Goal: Task Accomplishment & Management: Use online tool/utility

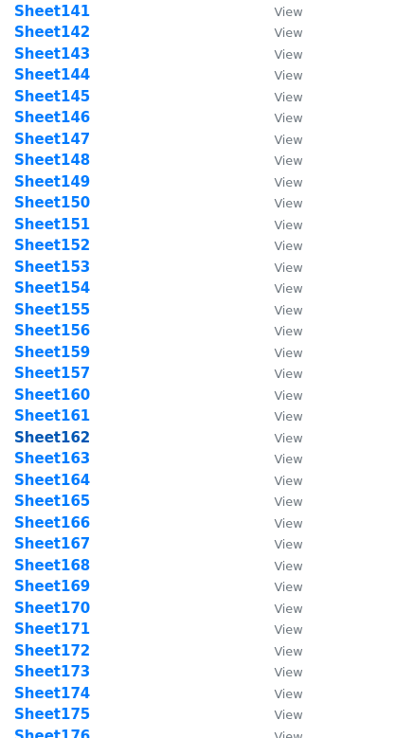
scroll to position [3428, 0]
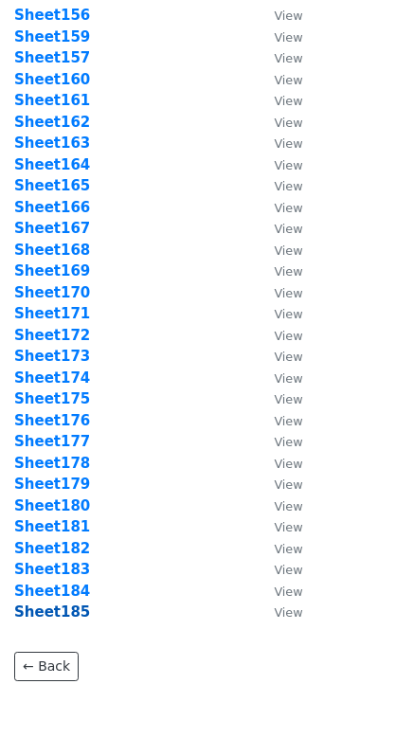
click at [66, 619] on strong "Sheet185" at bounding box center [52, 611] width 76 height 17
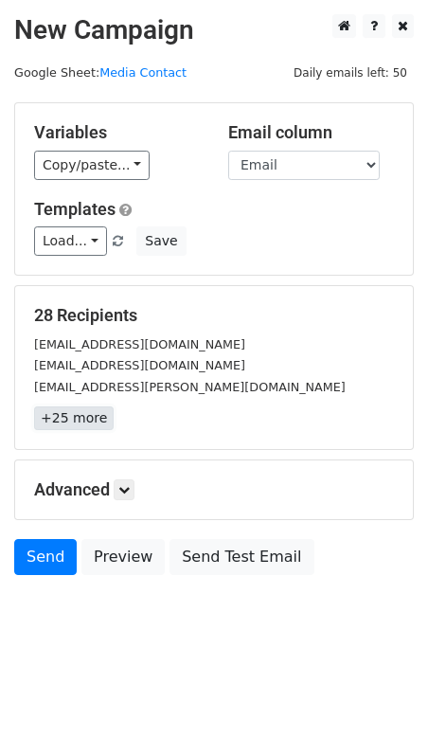
click at [49, 420] on link "+25 more" at bounding box center [74, 418] width 80 height 24
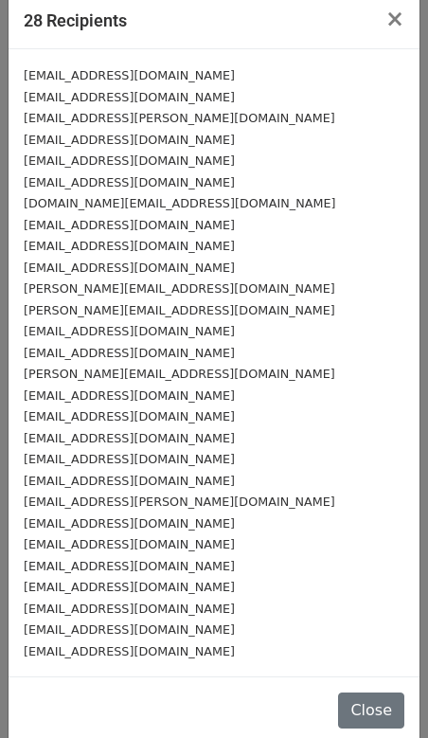
scroll to position [30, 0]
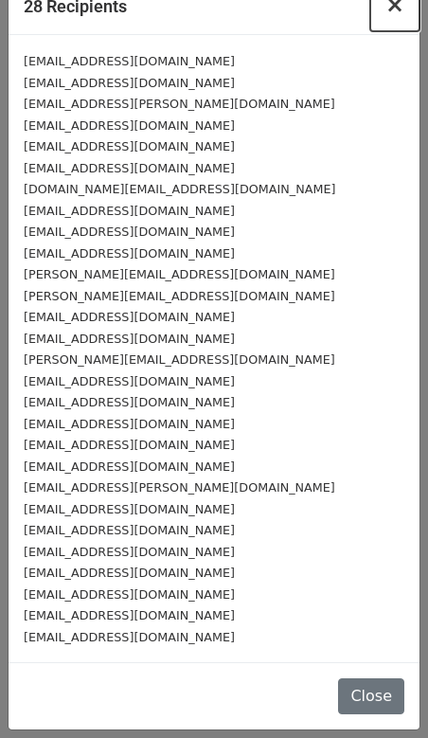
click at [386, 8] on span "×" at bounding box center [394, 4] width 19 height 27
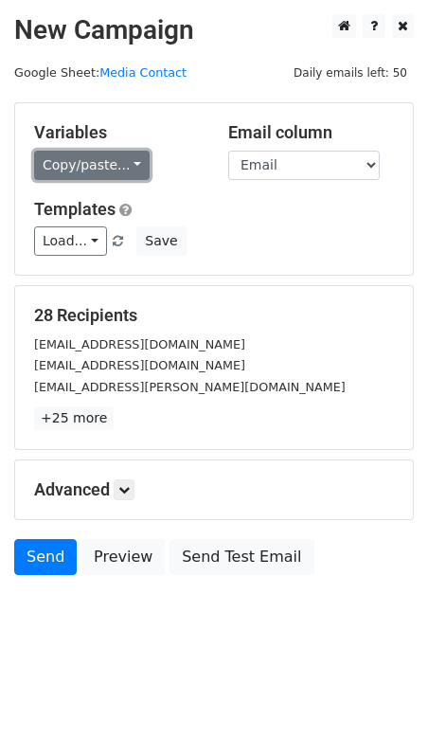
click at [133, 167] on link "Copy/paste..." at bounding box center [92, 165] width 116 height 29
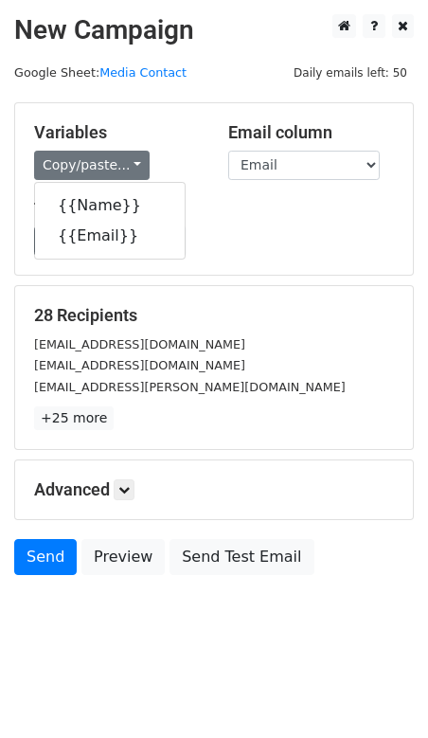
click at [188, 138] on h5 "Variables" at bounding box center [117, 132] width 166 height 21
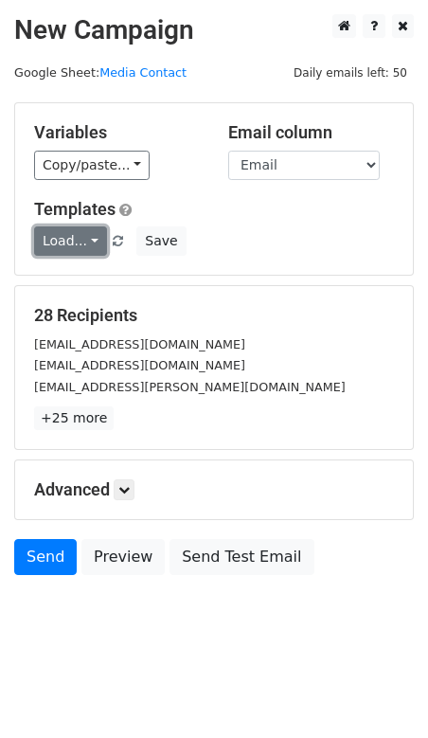
click at [86, 252] on link "Load..." at bounding box center [70, 240] width 73 height 29
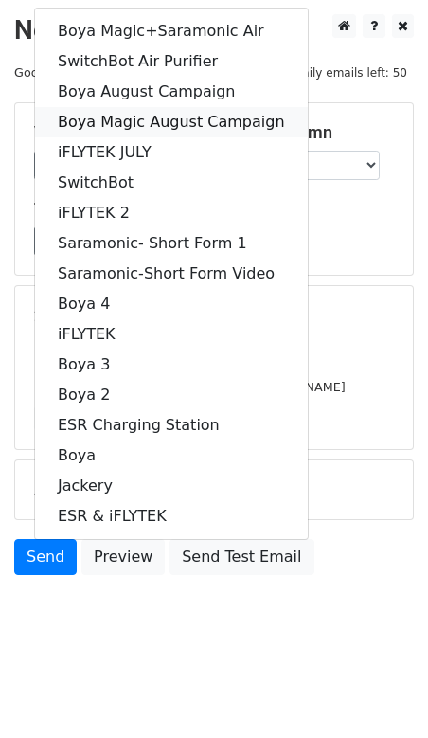
click at [141, 121] on link "Boya Magic August Campaign" at bounding box center [171, 122] width 273 height 30
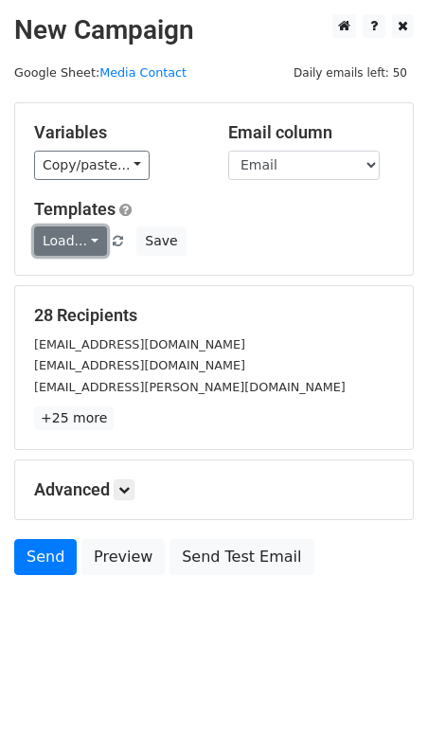
click at [87, 250] on link "Load..." at bounding box center [70, 240] width 73 height 29
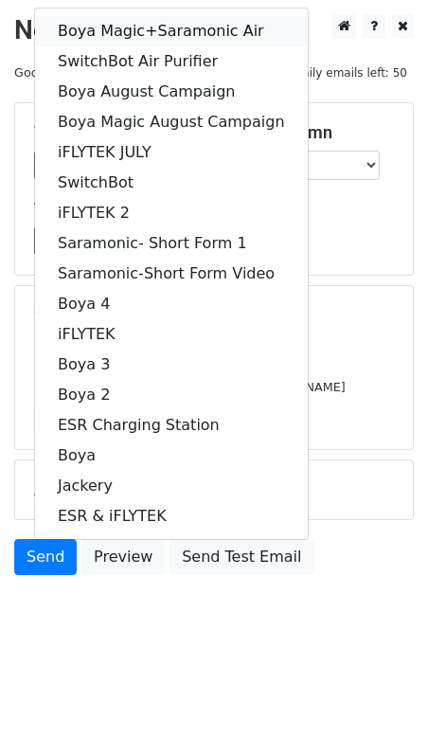
click at [165, 24] on link "Boya Magic+Saramonic Air" at bounding box center [171, 31] width 273 height 30
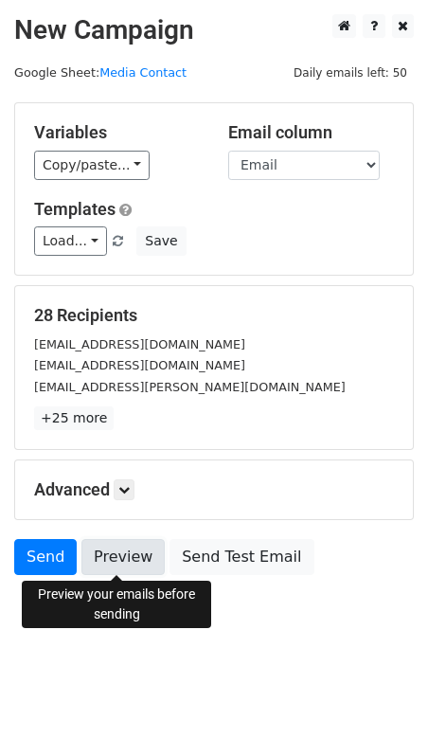
click at [111, 547] on link "Preview" at bounding box center [122, 557] width 83 height 36
